Goal: Share content: Share content

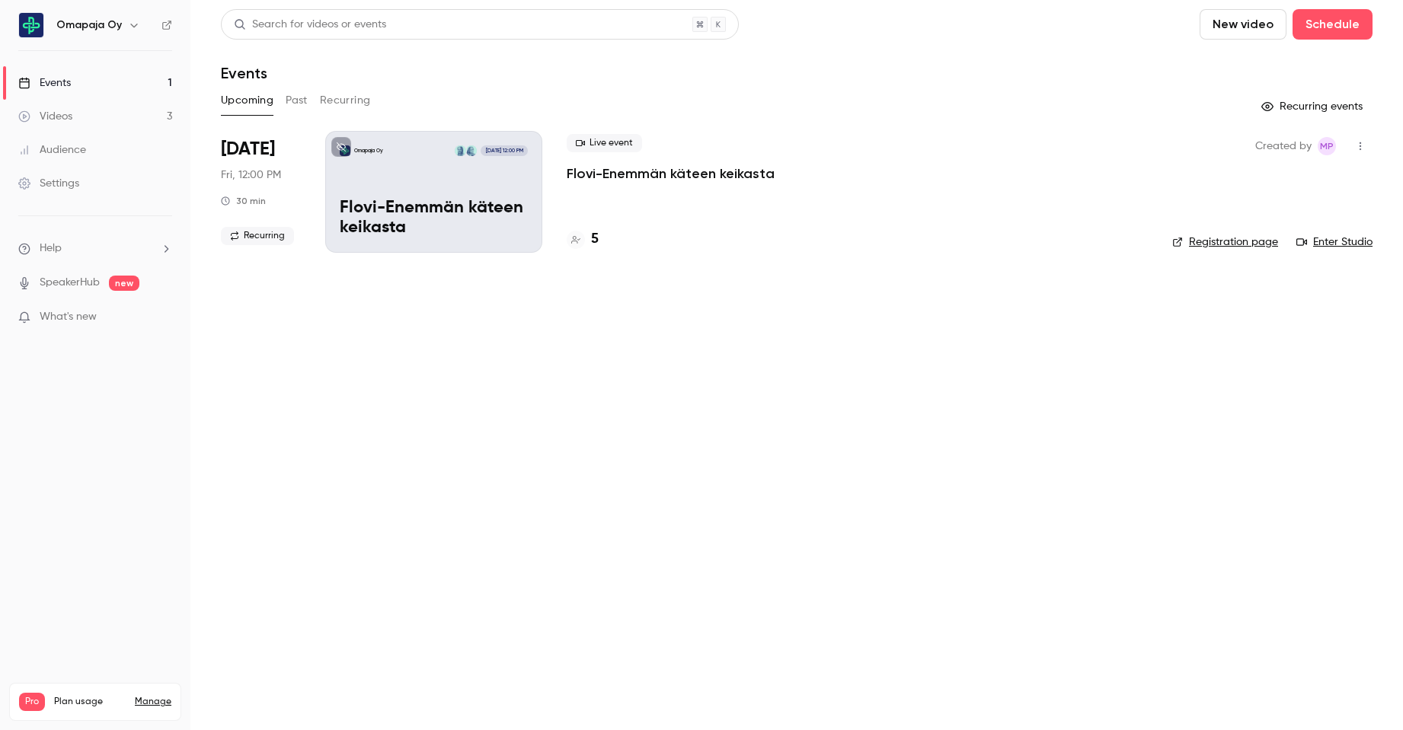
click at [296, 101] on button "Past" at bounding box center [297, 100] width 22 height 24
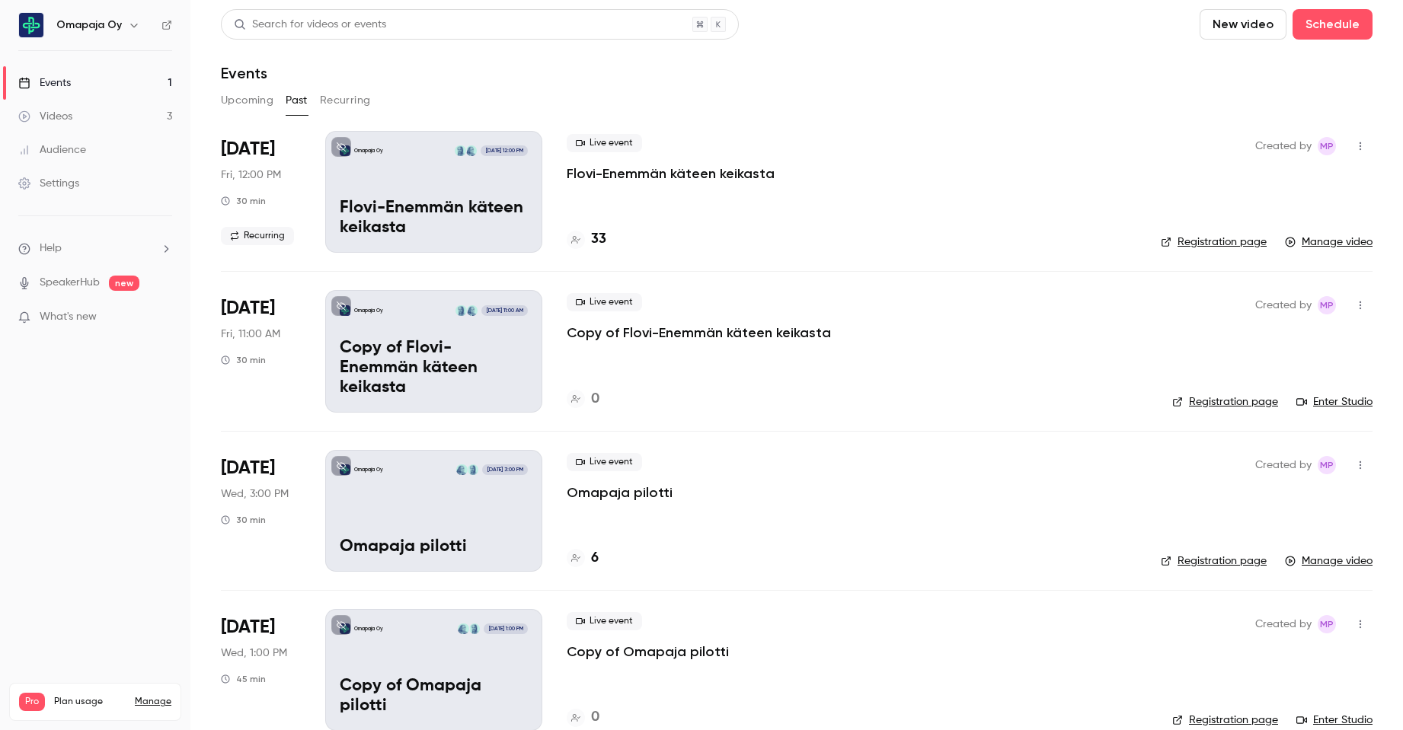
click at [1349, 140] on button "button" at bounding box center [1360, 146] width 24 height 24
click at [1081, 146] on div at bounding box center [701, 365] width 1403 height 730
click at [115, 111] on link "Videos 3" at bounding box center [95, 117] width 190 height 34
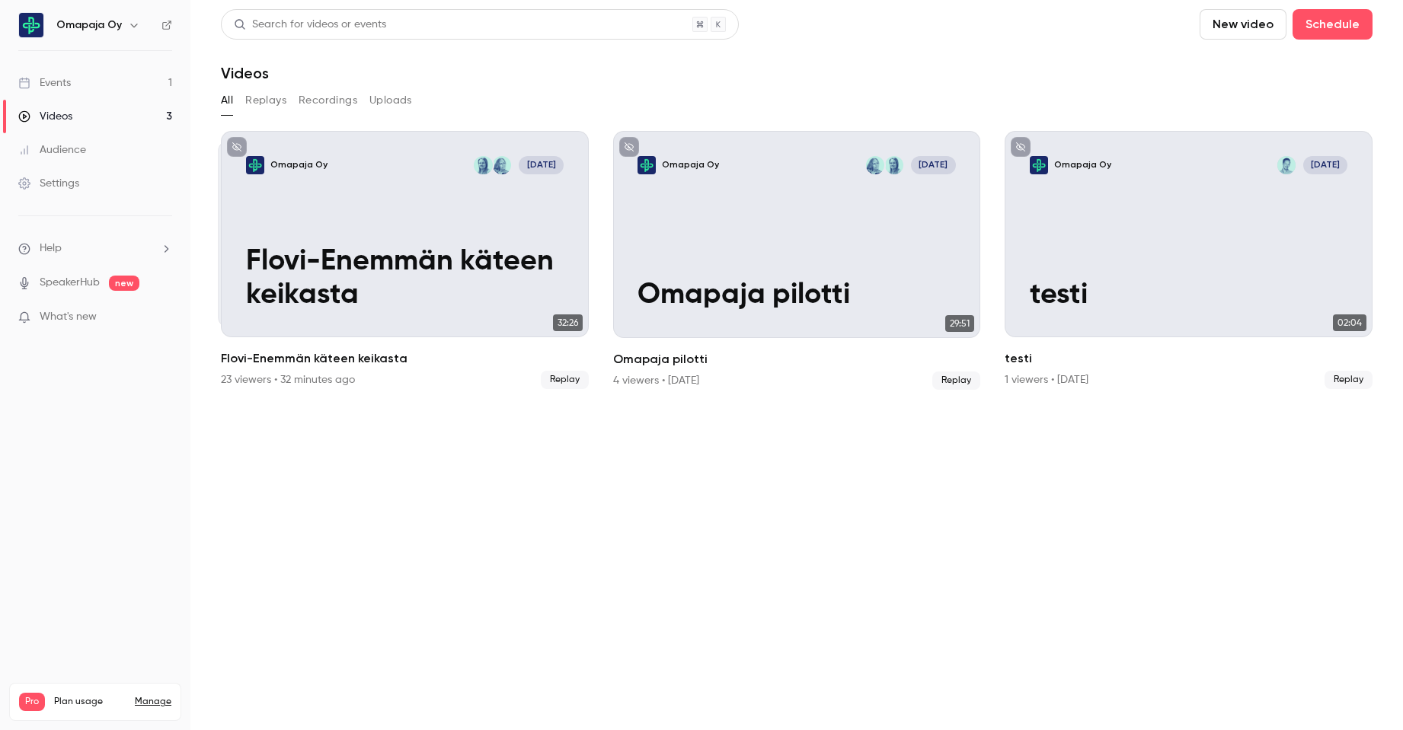
click at [338, 97] on button "Recordings" at bounding box center [328, 100] width 59 height 24
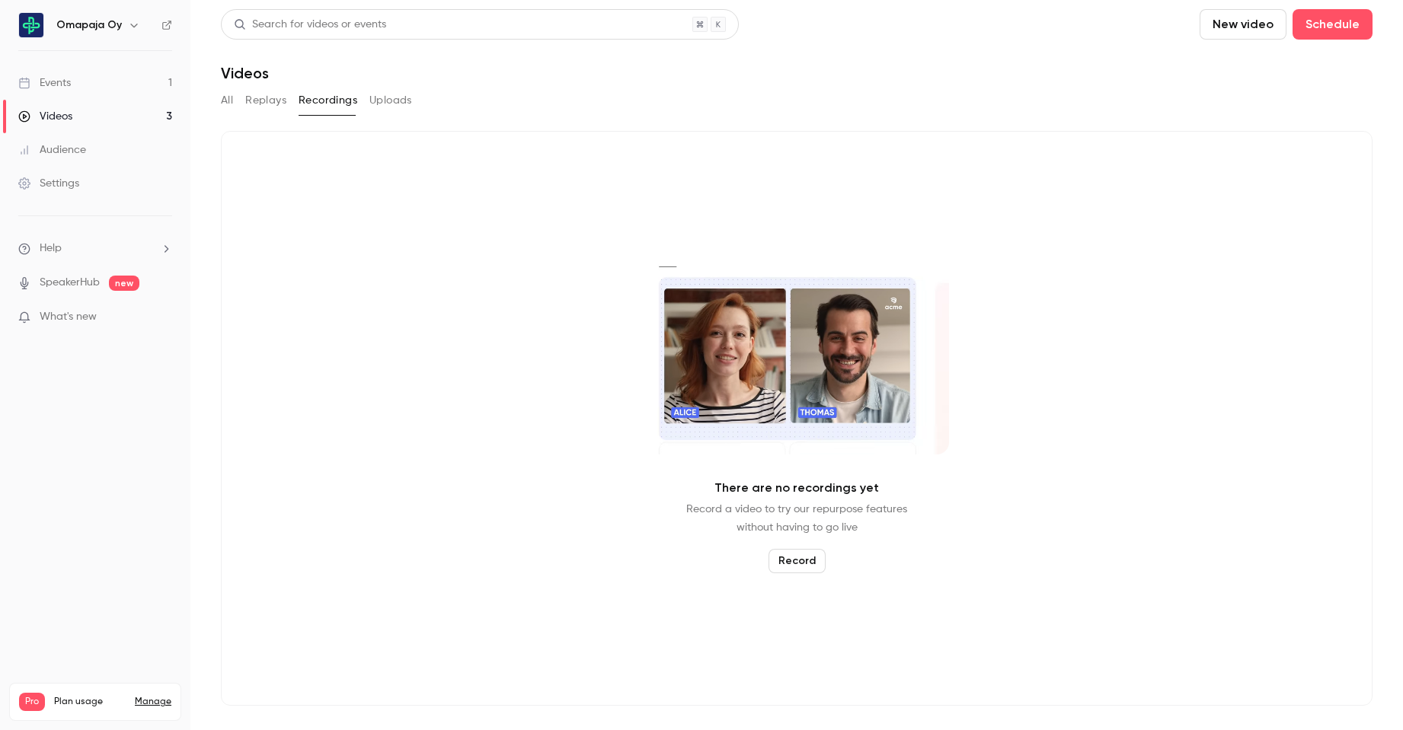
click at [393, 99] on button "Uploads" at bounding box center [390, 100] width 43 height 24
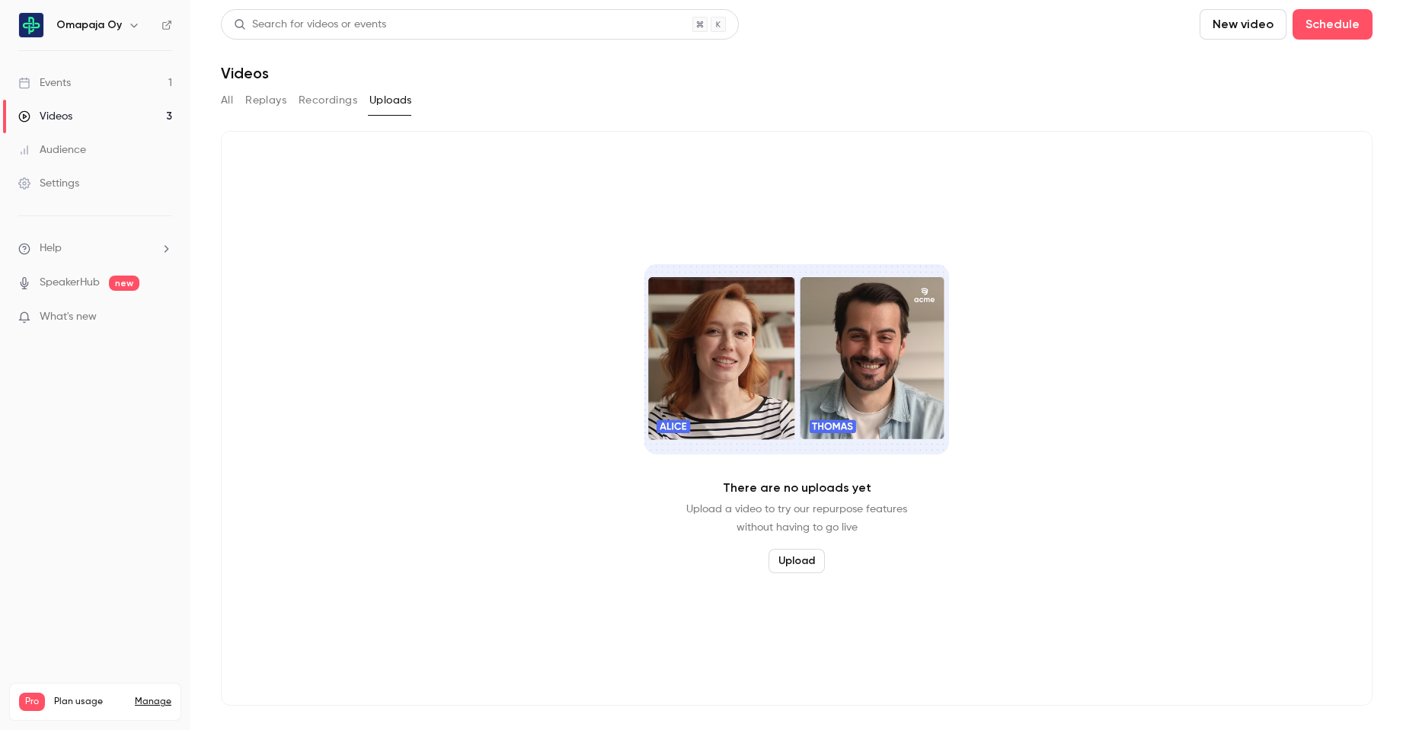
click at [271, 101] on button "Replays" at bounding box center [265, 100] width 41 height 24
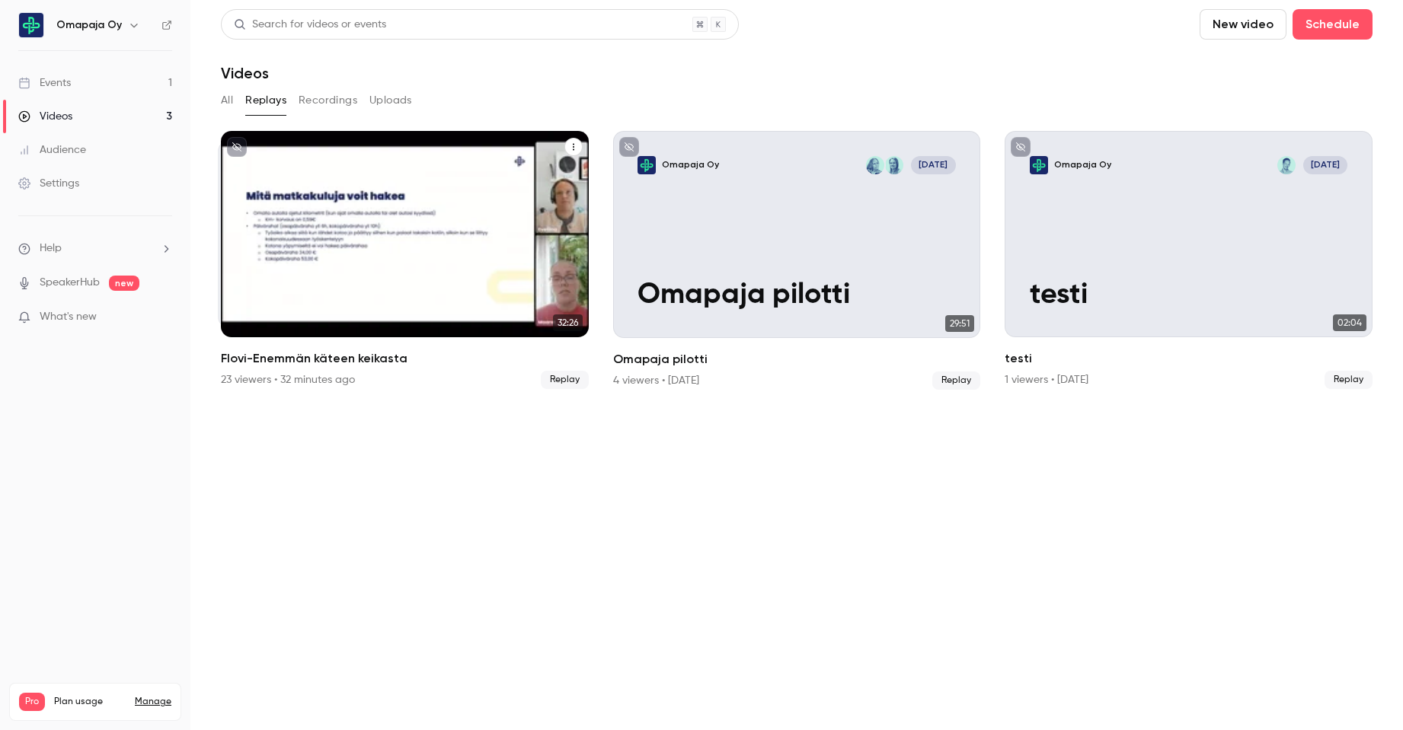
click at [574, 146] on icon "Flovi-Enemmän käteen keikasta" at bounding box center [573, 146] width 9 height 9
click at [474, 182] on div "Share" at bounding box center [512, 182] width 116 height 15
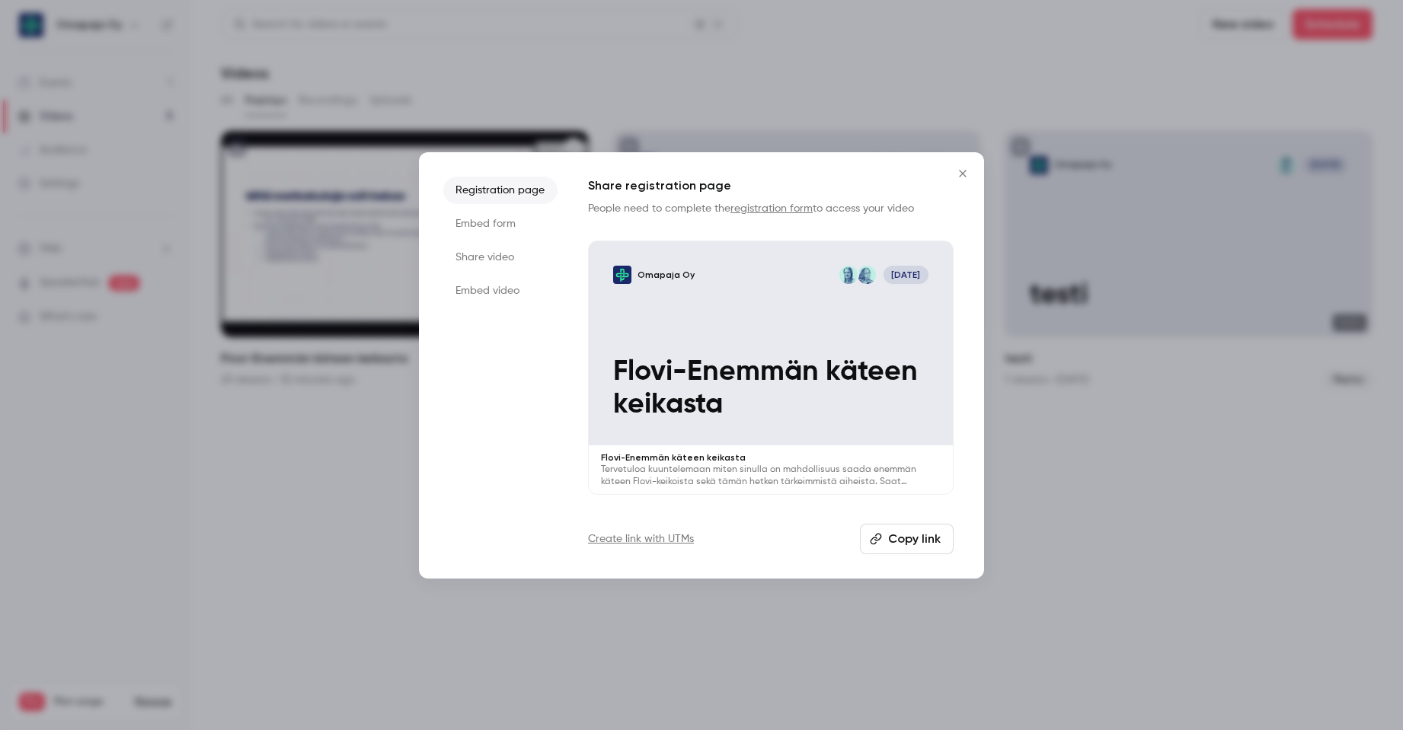
click at [497, 257] on li "Share video" at bounding box center [500, 257] width 114 height 27
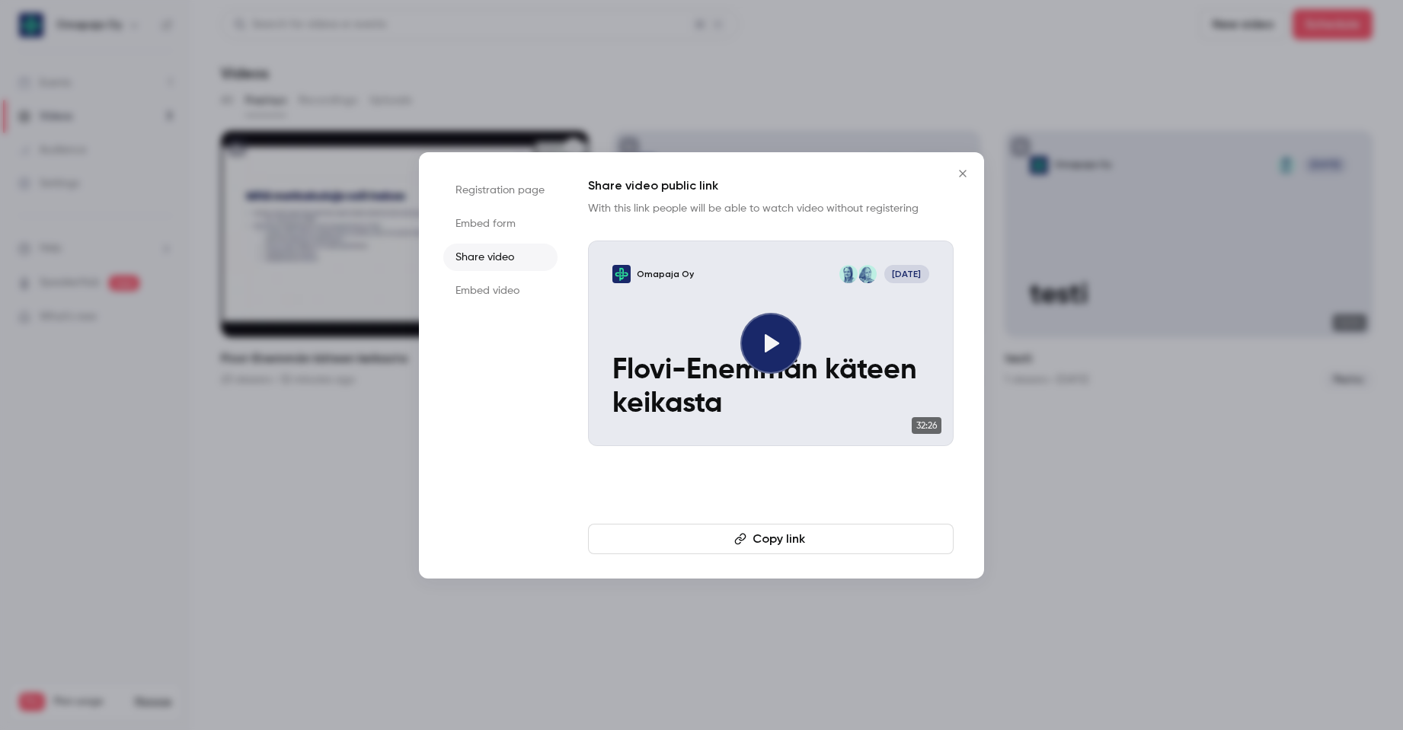
click at [772, 537] on button "Copy link" at bounding box center [771, 539] width 366 height 30
